Goal: Task Accomplishment & Management: Use online tool/utility

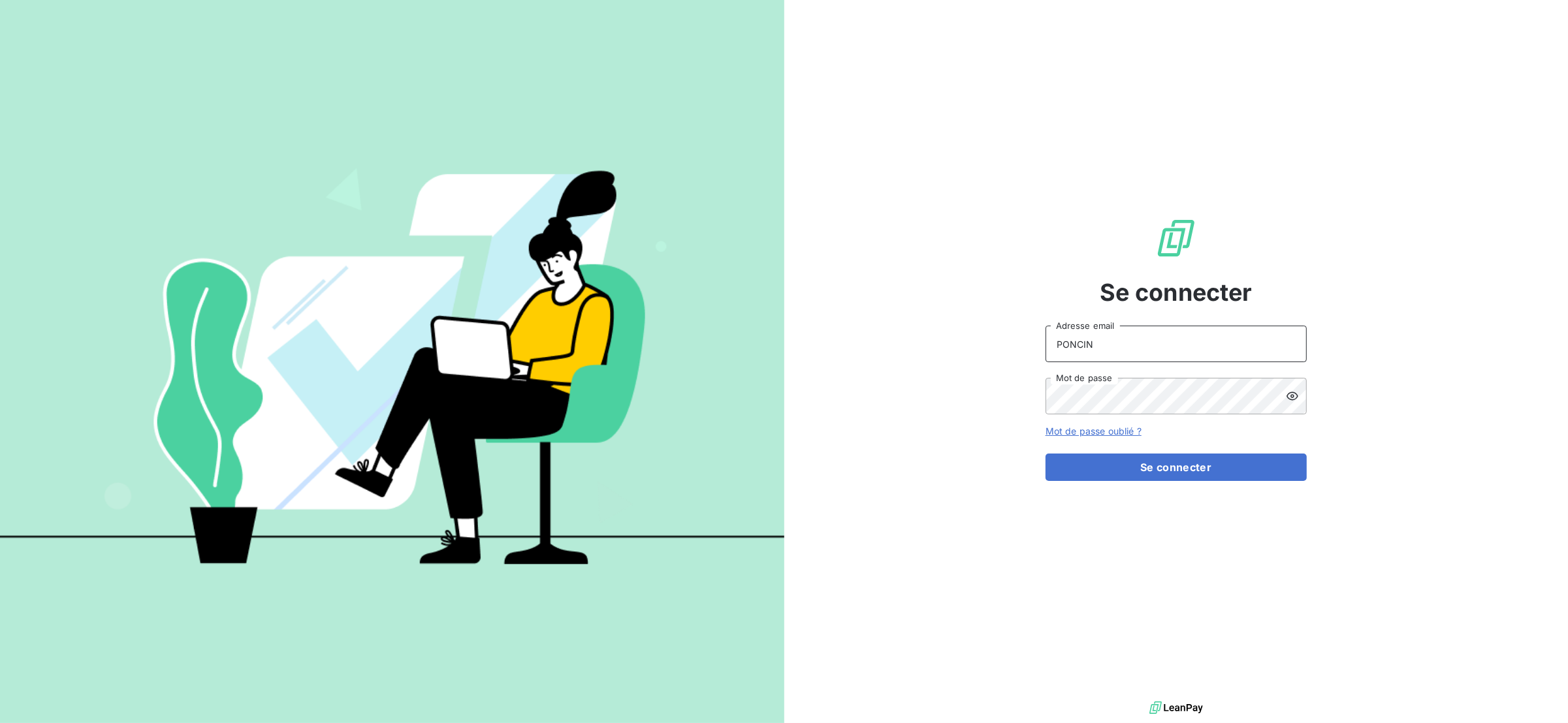
drag, startPoint x: 1148, startPoint y: 349, endPoint x: 910, endPoint y: 335, distance: 238.4
click at [900, 332] on div "Se connecter PONCIN Adresse email Mot de passe Mot de passe oublié ? Se connect…" at bounding box center [1177, 349] width 784 height 699
type input "[EMAIL_ADDRESS][DOMAIN_NAME]"
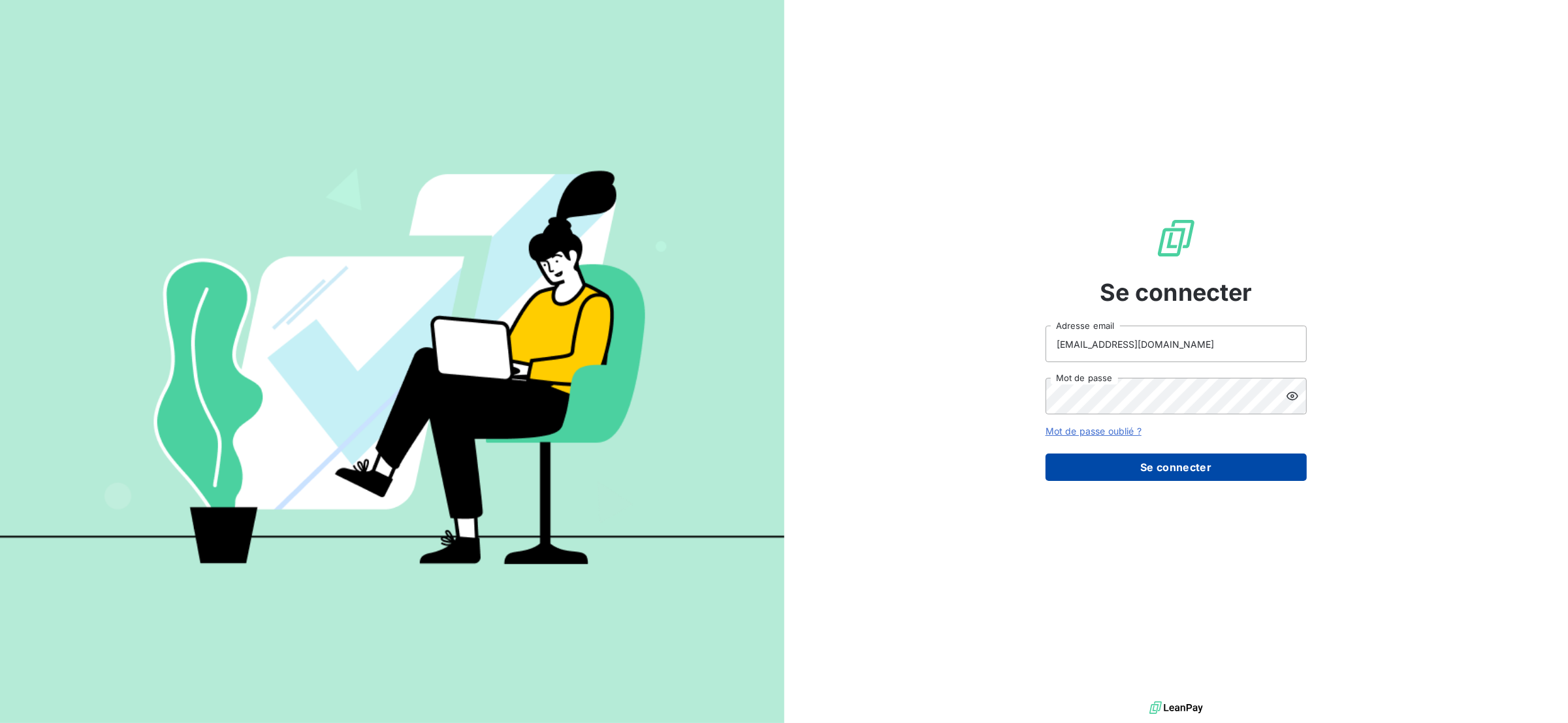
click at [1096, 456] on button "Se connecter" at bounding box center [1177, 468] width 261 height 28
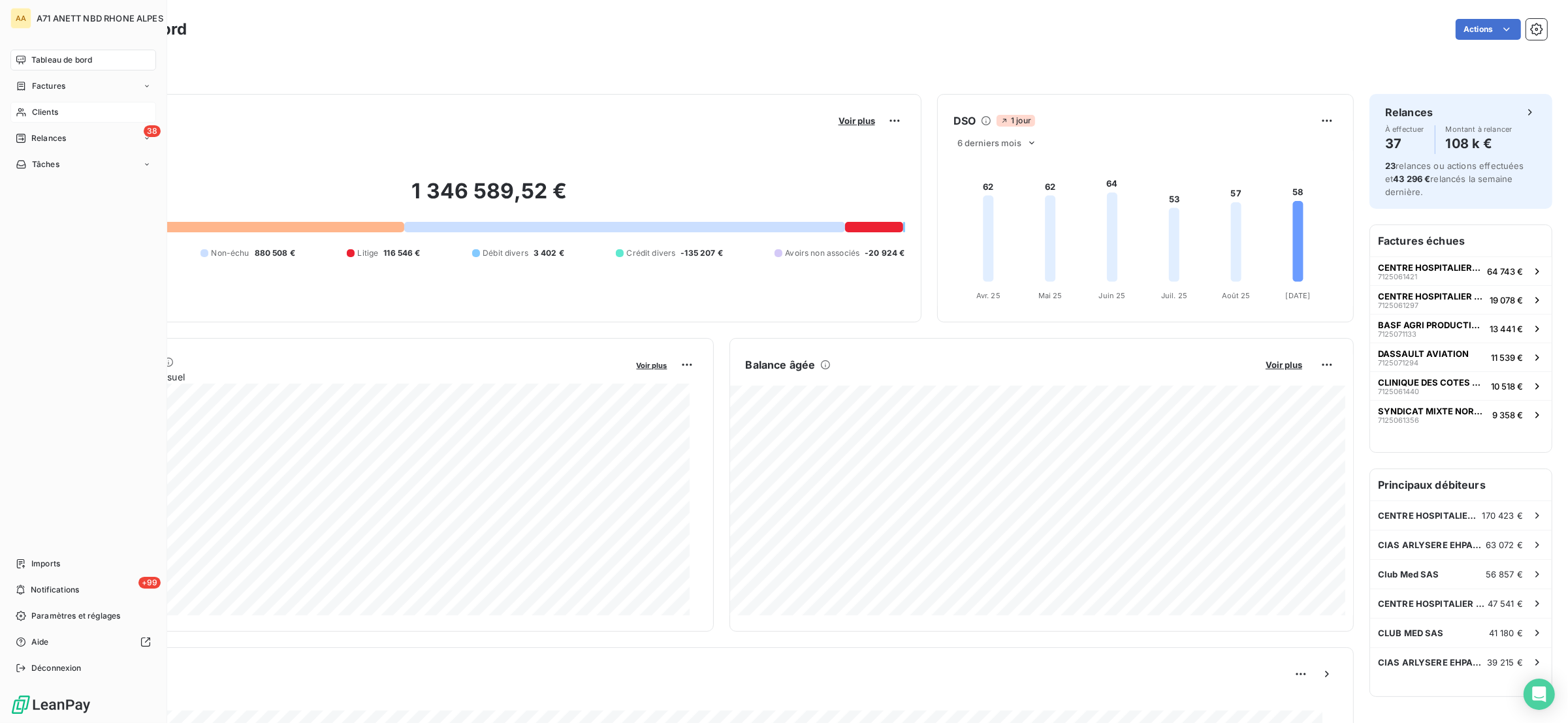
click at [34, 112] on span "Clients" at bounding box center [45, 112] width 26 height 12
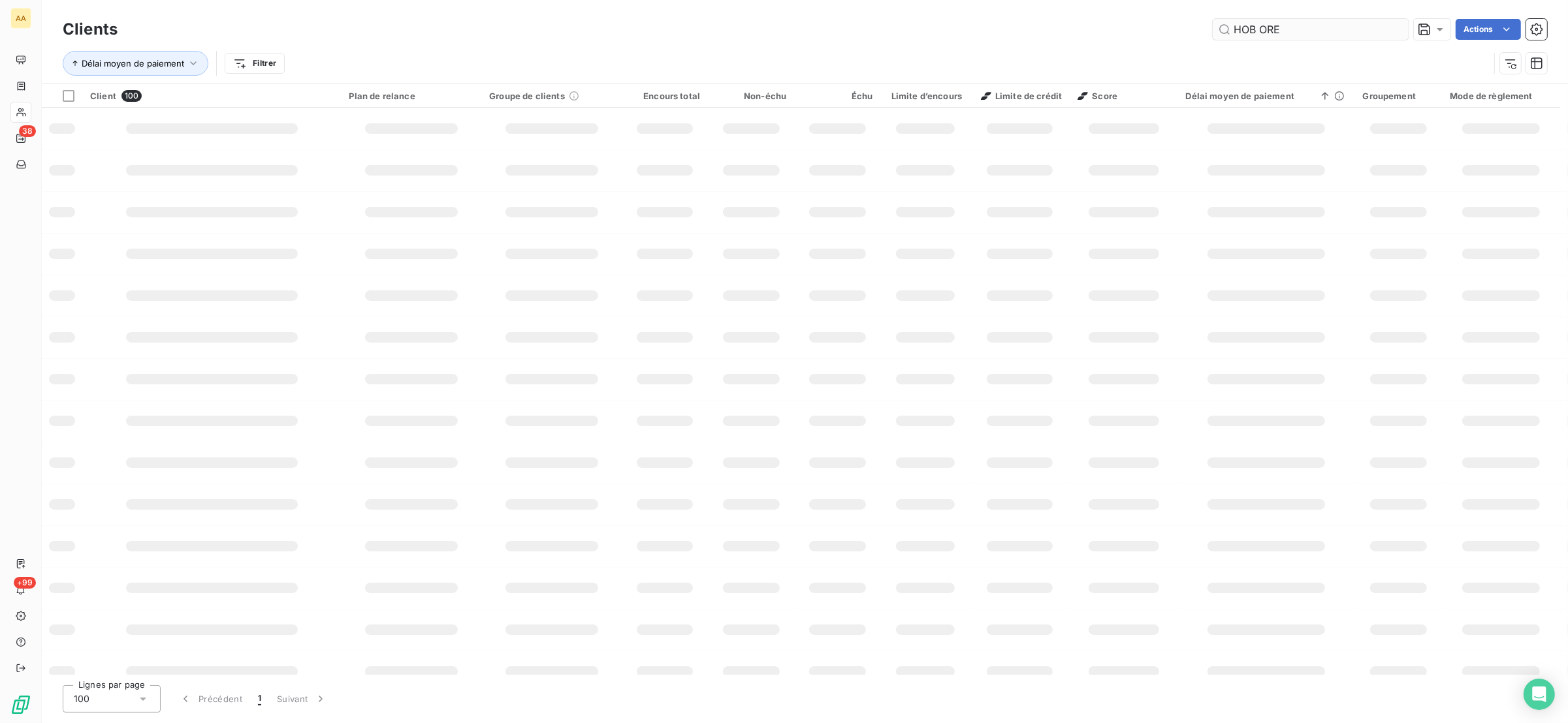
click at [1256, 29] on input "HOB ORE" at bounding box center [1310, 29] width 196 height 21
click at [1263, 34] on input "HOB ORE" at bounding box center [1310, 29] width 196 height 21
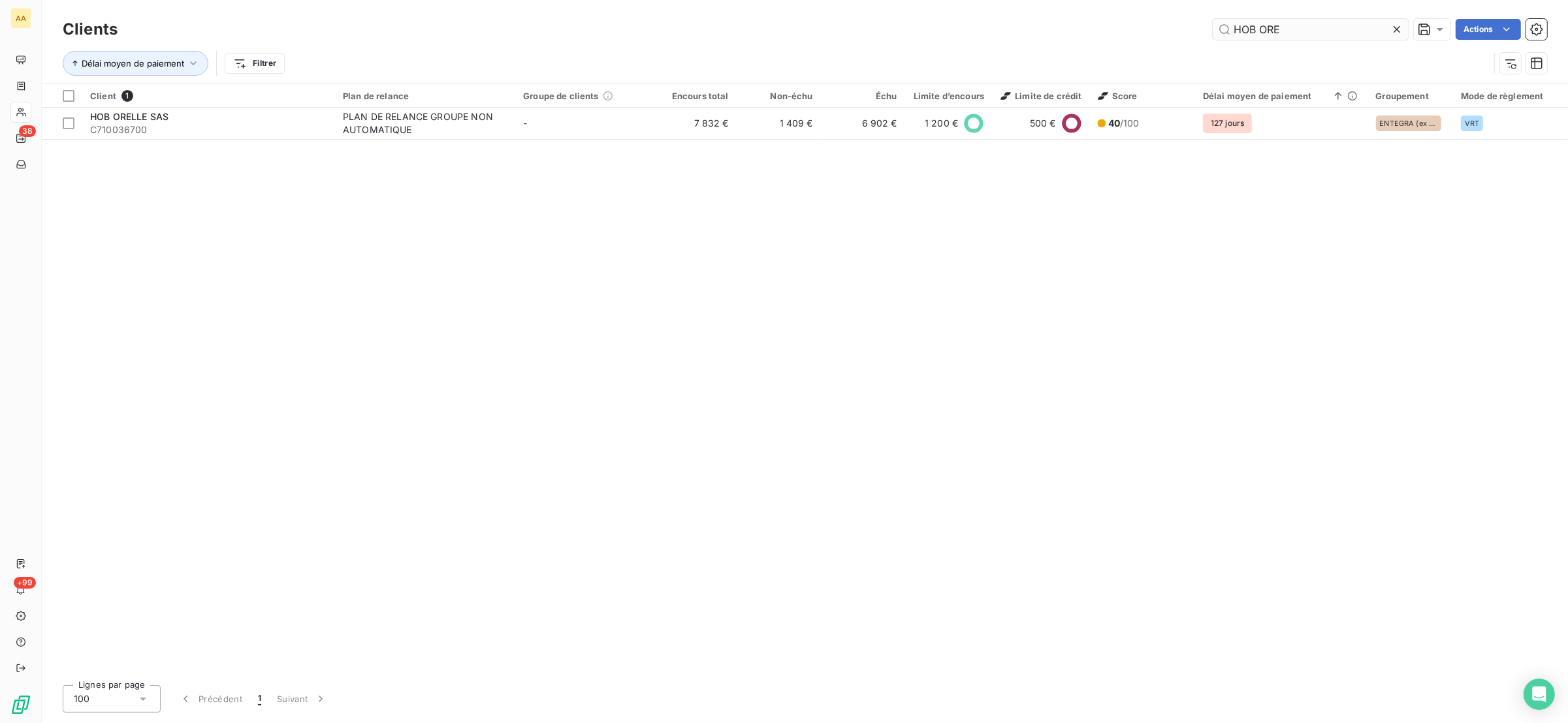
click at [1291, 33] on input "HOB ORE" at bounding box center [1310, 29] width 196 height 21
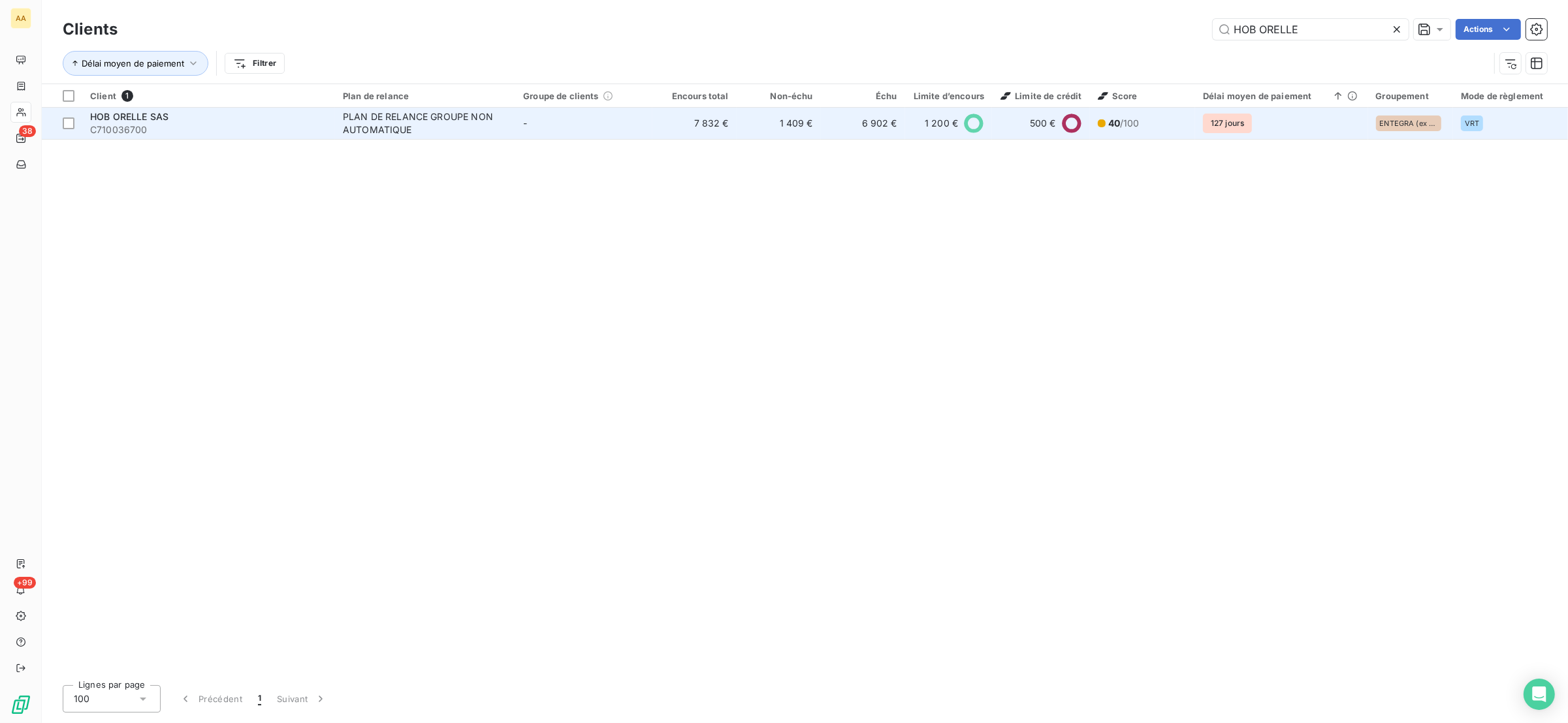
type input "HOB ORELLE"
click at [592, 120] on td "-" at bounding box center [584, 123] width 137 height 32
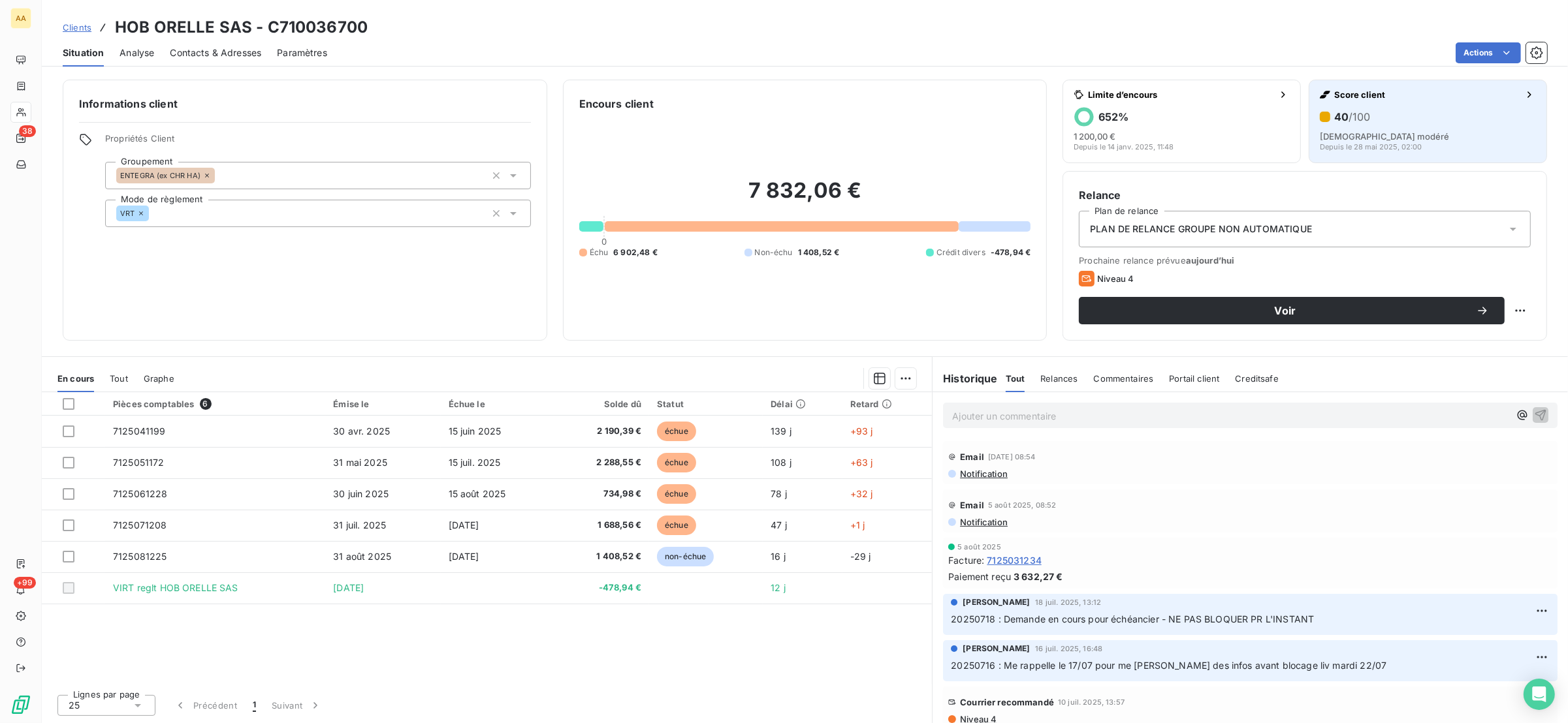
click at [1411, 105] on div "Score client 40 /100 Risque modéré Depuis le 28 mai 2025, 02:00" at bounding box center [1428, 120] width 216 height 63
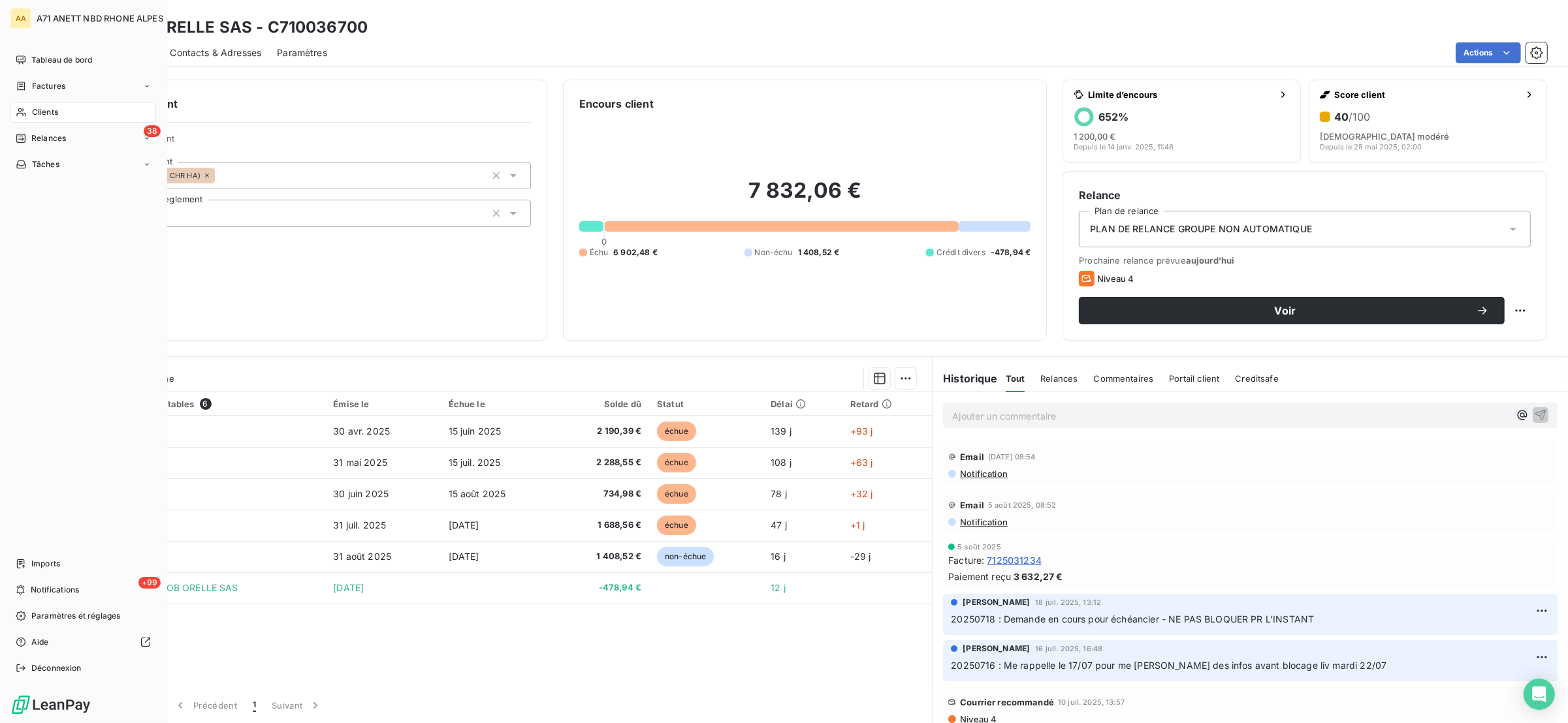
click at [32, 111] on span "Clients" at bounding box center [45, 112] width 26 height 12
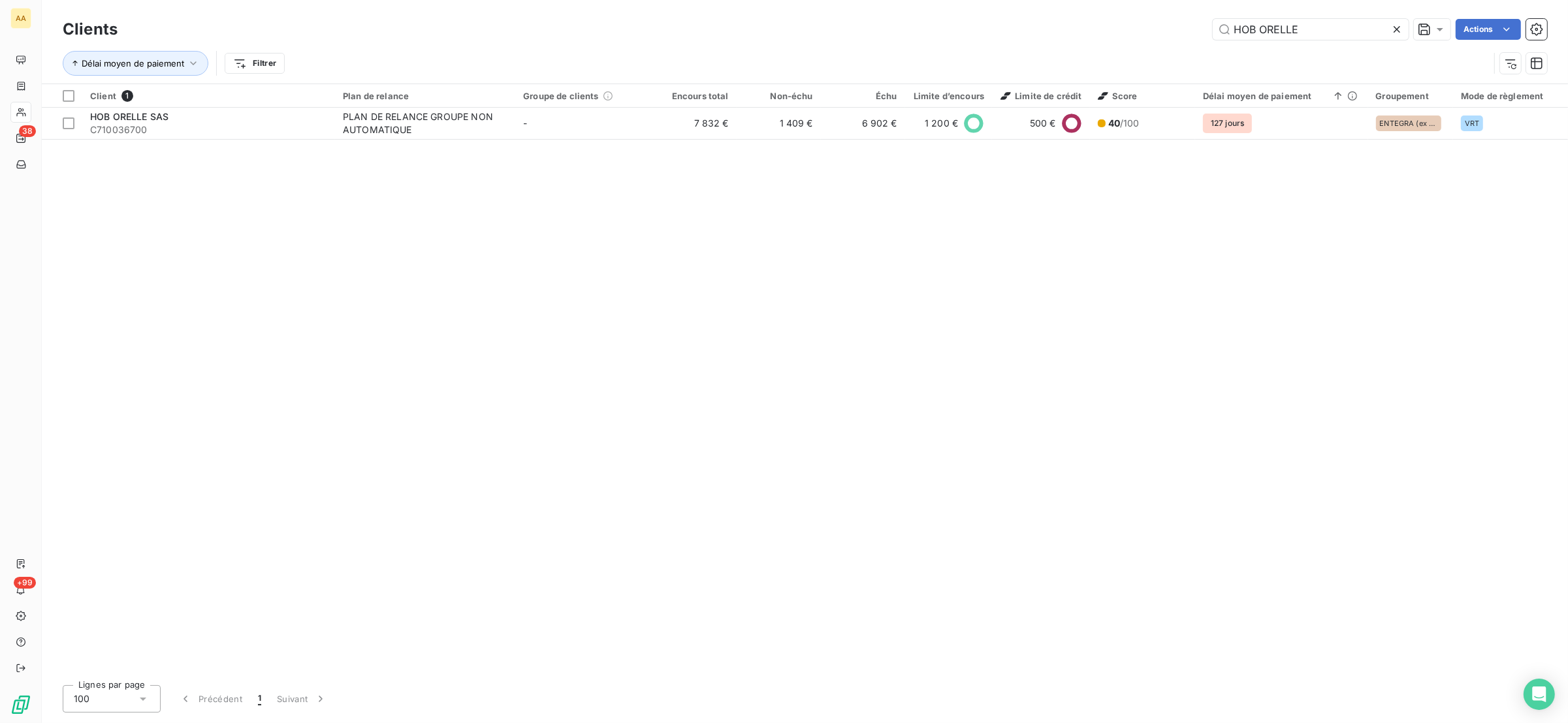
drag, startPoint x: 1317, startPoint y: 32, endPoint x: 1179, endPoint y: 14, distance: 139.2
click at [1179, 14] on div "Clients HOB ORELLE Actions Délai moyen de paiement Filtrer" at bounding box center [805, 42] width 1526 height 83
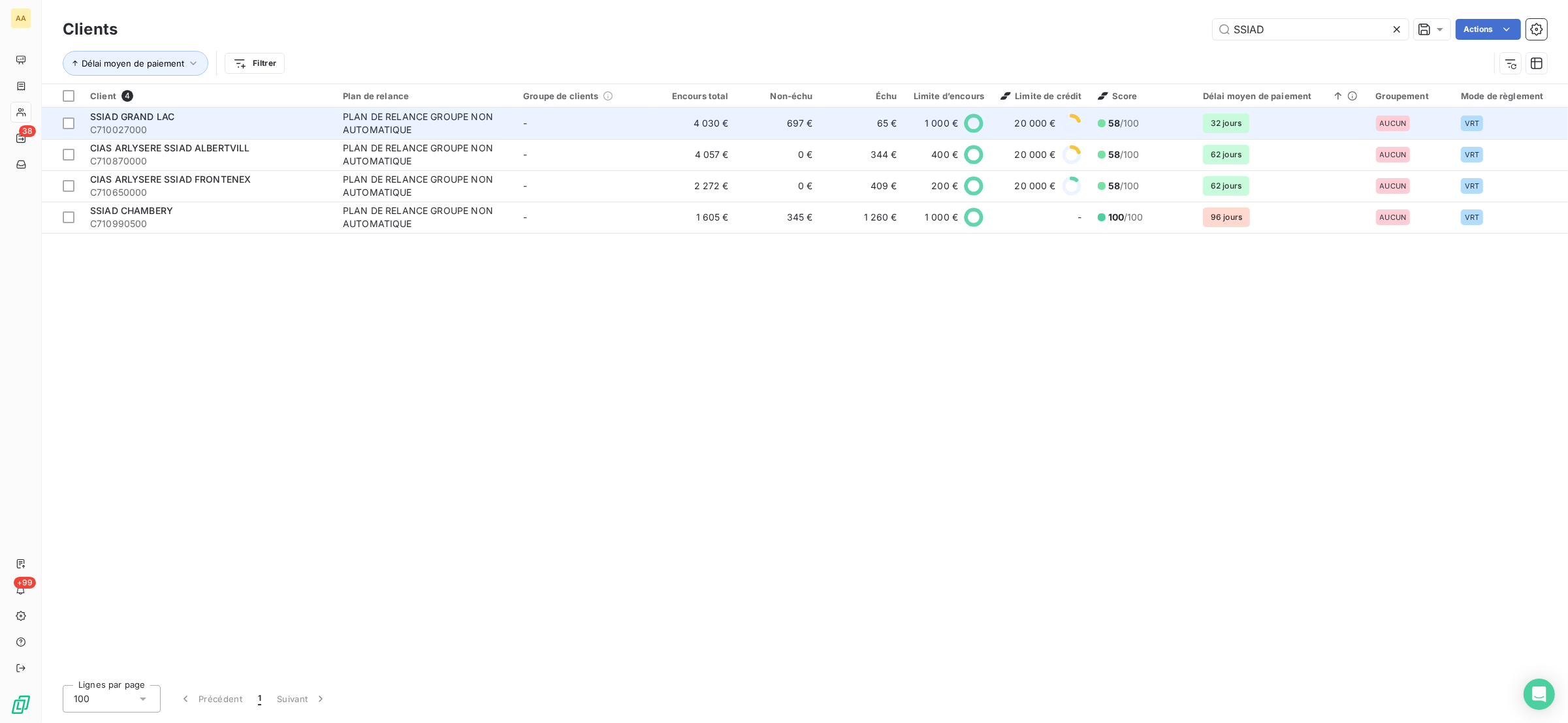
type input "SSIAD"
click at [185, 119] on div "SSIAD GRAND LAC" at bounding box center [209, 117] width 237 height 13
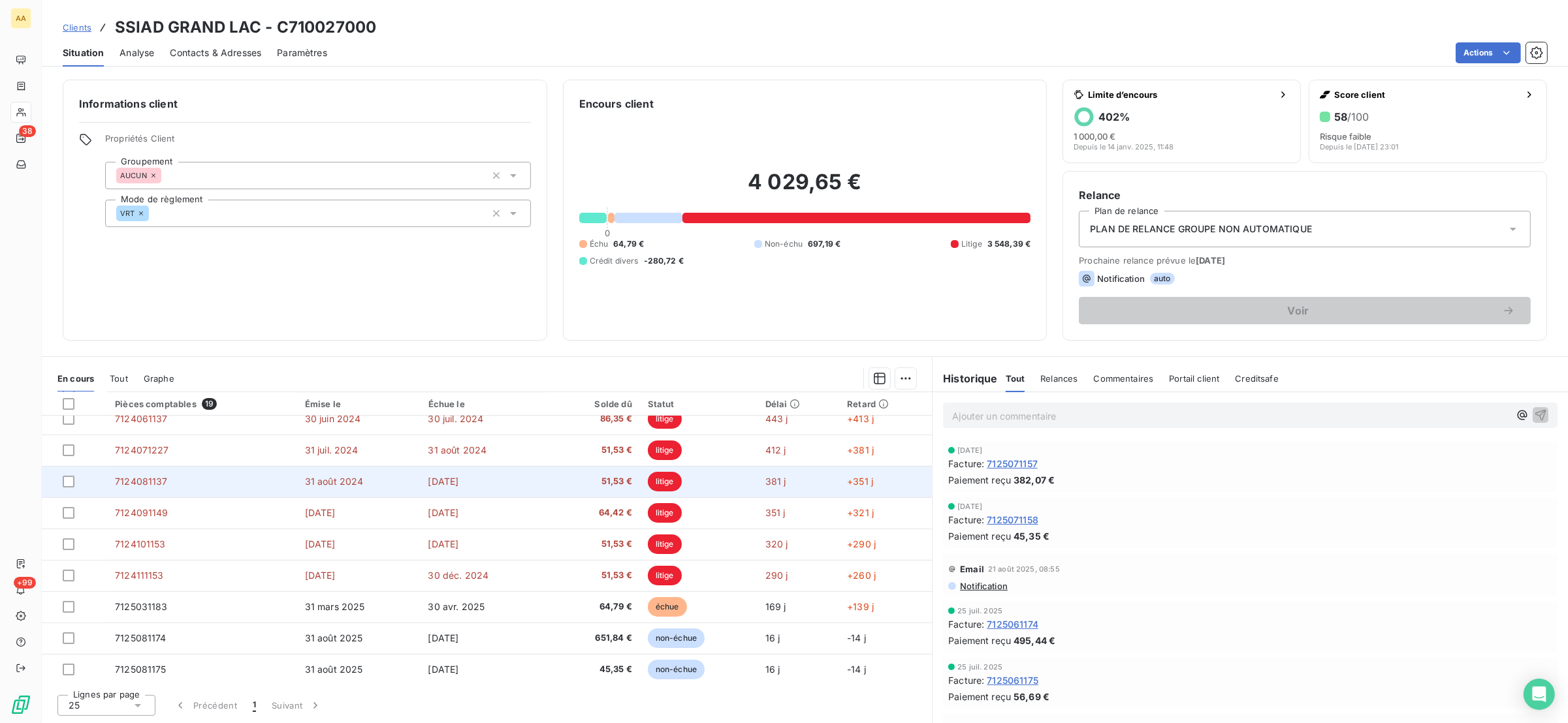
scroll to position [327, 0]
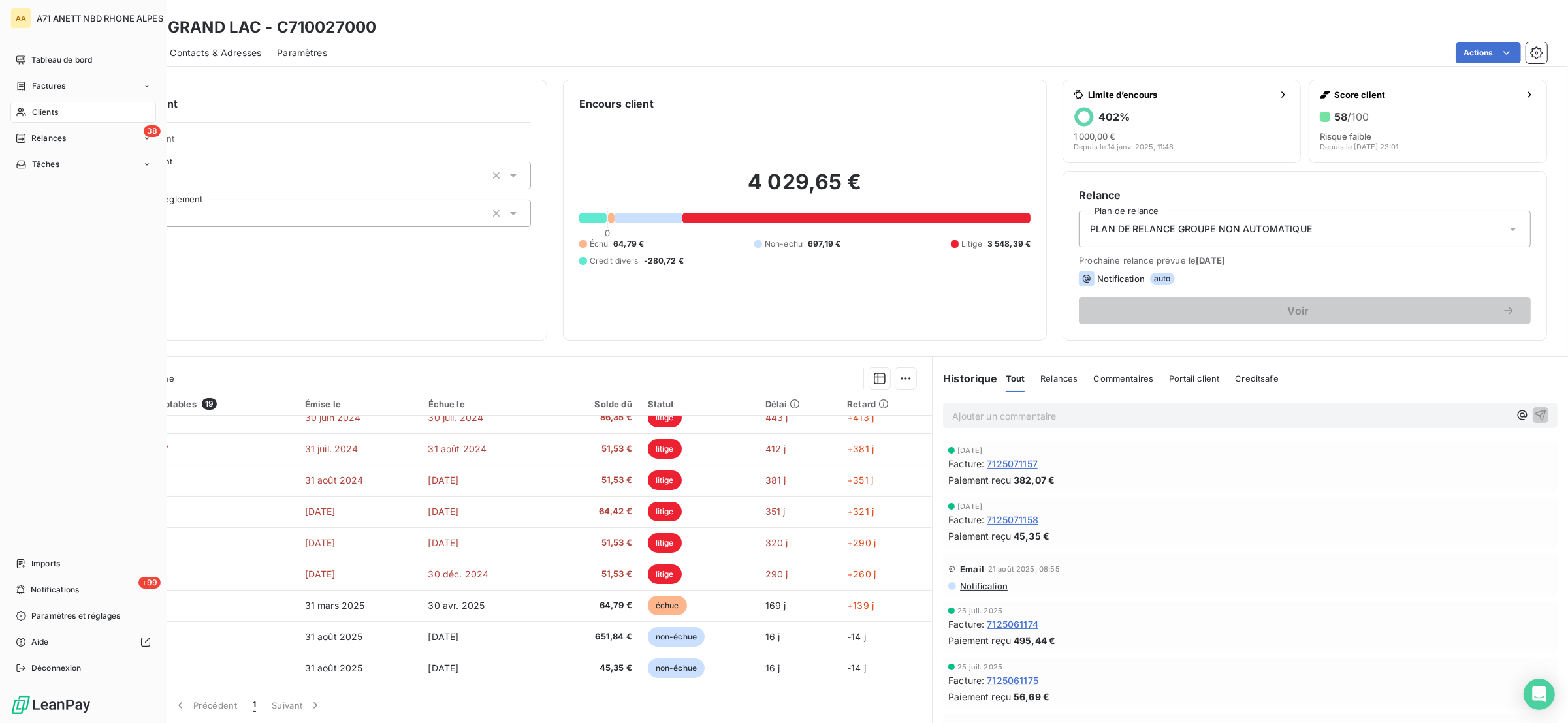
click at [35, 114] on span "Clients" at bounding box center [45, 112] width 26 height 12
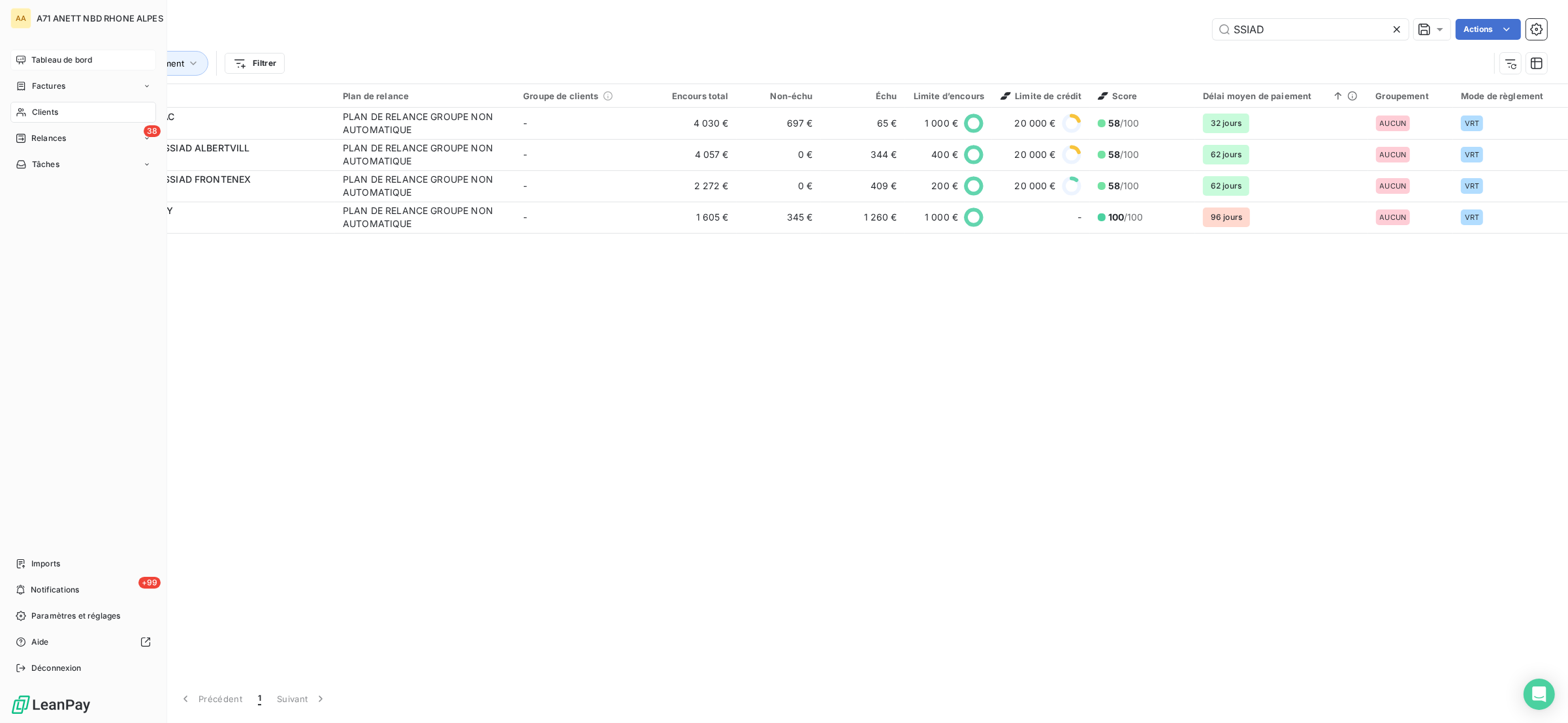
click at [28, 62] on div "Tableau de bord" at bounding box center [83, 60] width 146 height 21
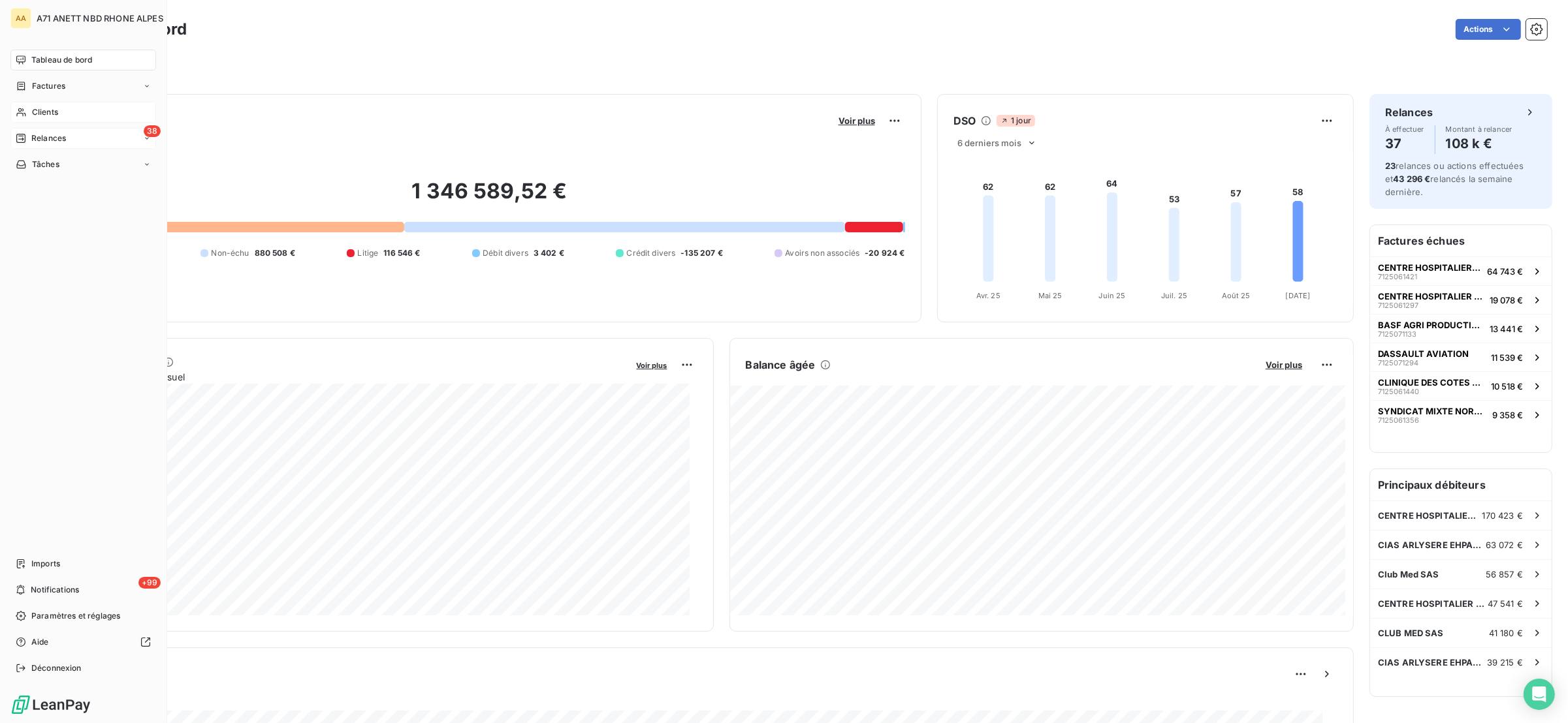
click at [46, 139] on span "Relances" at bounding box center [48, 138] width 34 height 12
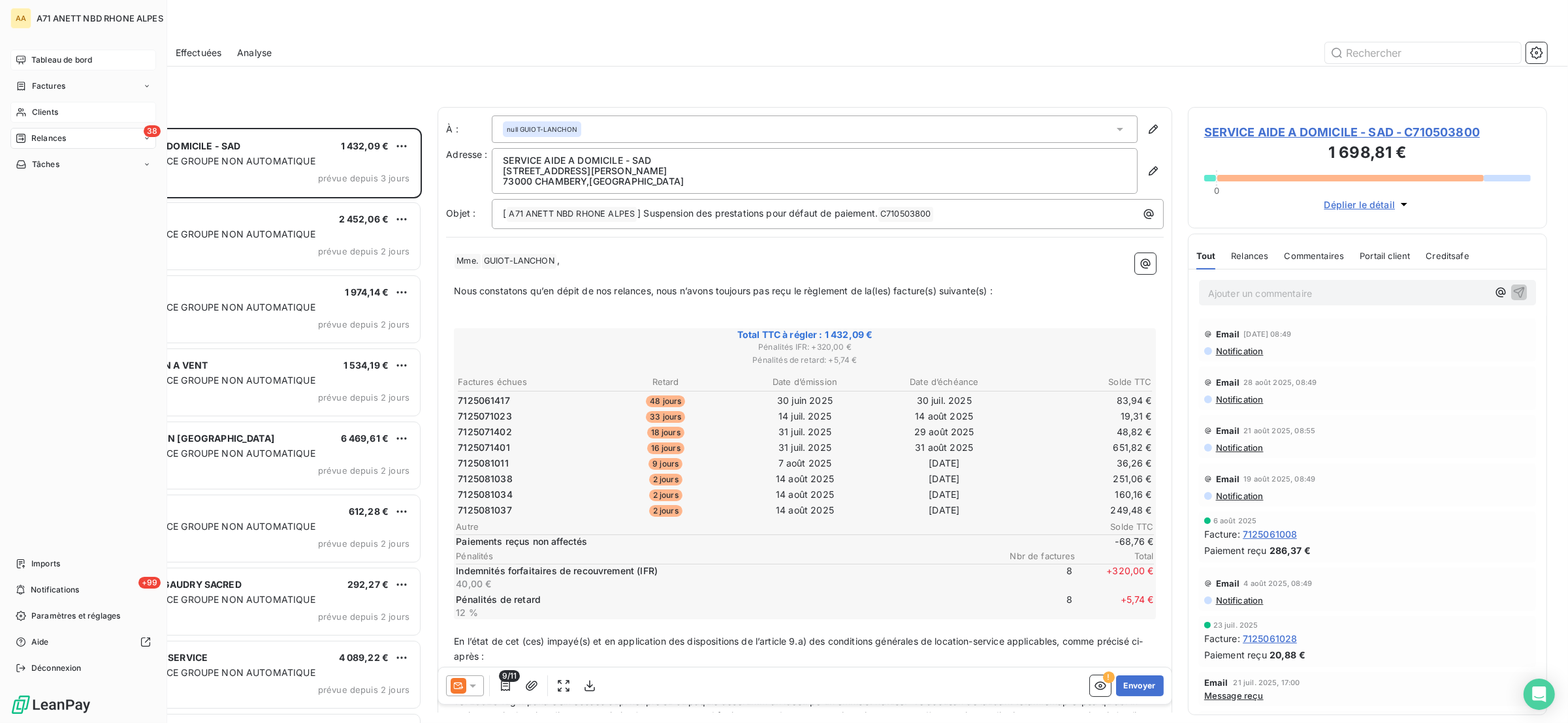
scroll to position [582, 345]
click at [65, 67] on div "Tableau de bord" at bounding box center [83, 60] width 146 height 21
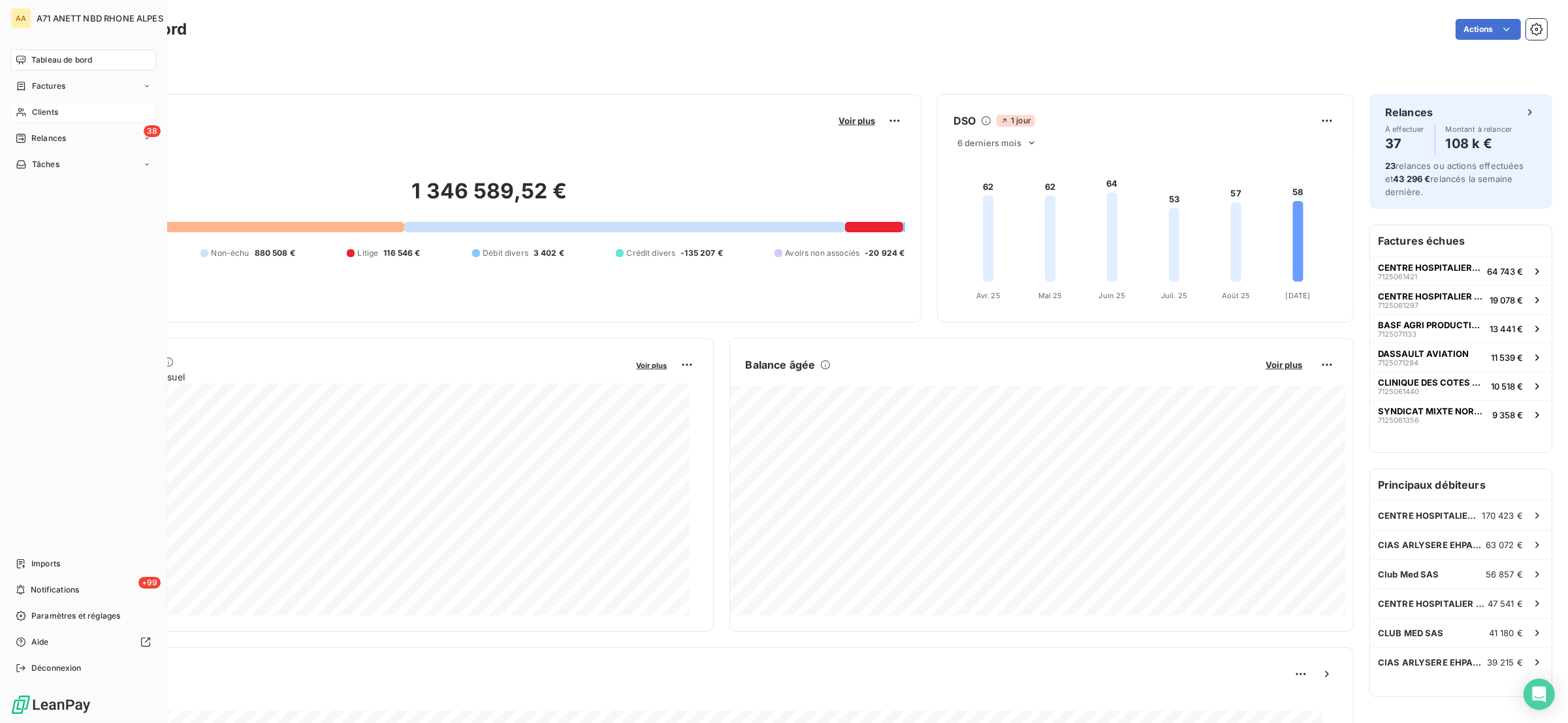
click at [12, 63] on div "Tableau de bord" at bounding box center [83, 60] width 146 height 21
